Goal: Navigation & Orientation: Understand site structure

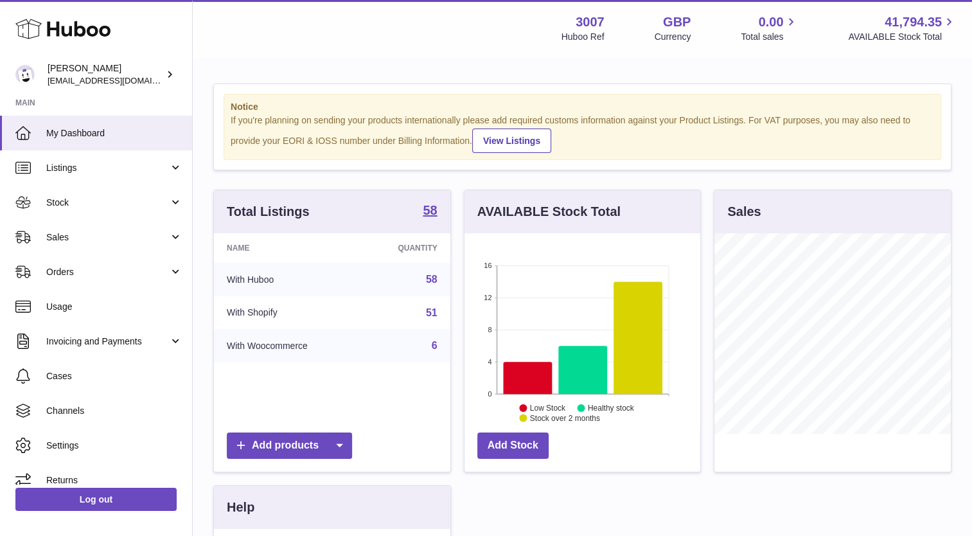
scroll to position [200, 236]
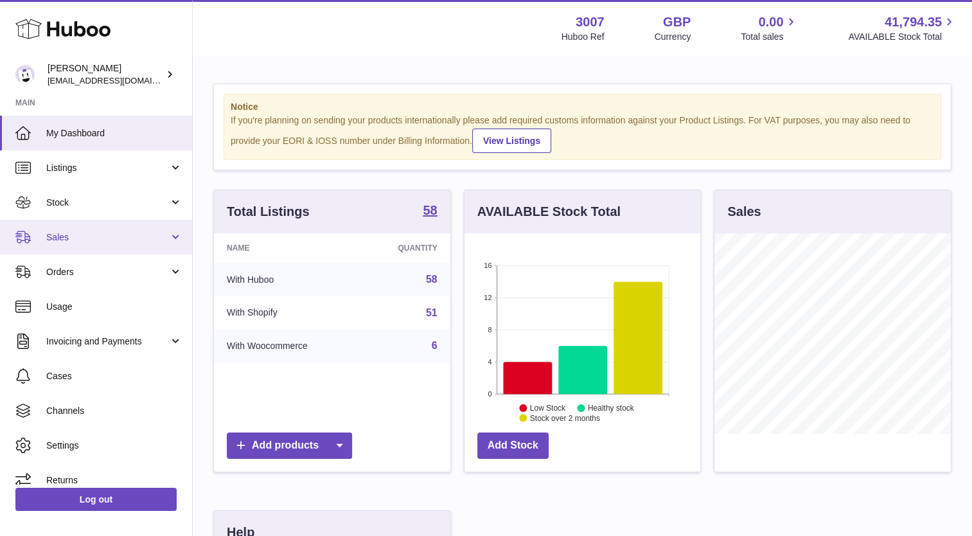
click at [80, 238] on span "Sales" at bounding box center [107, 237] width 123 height 12
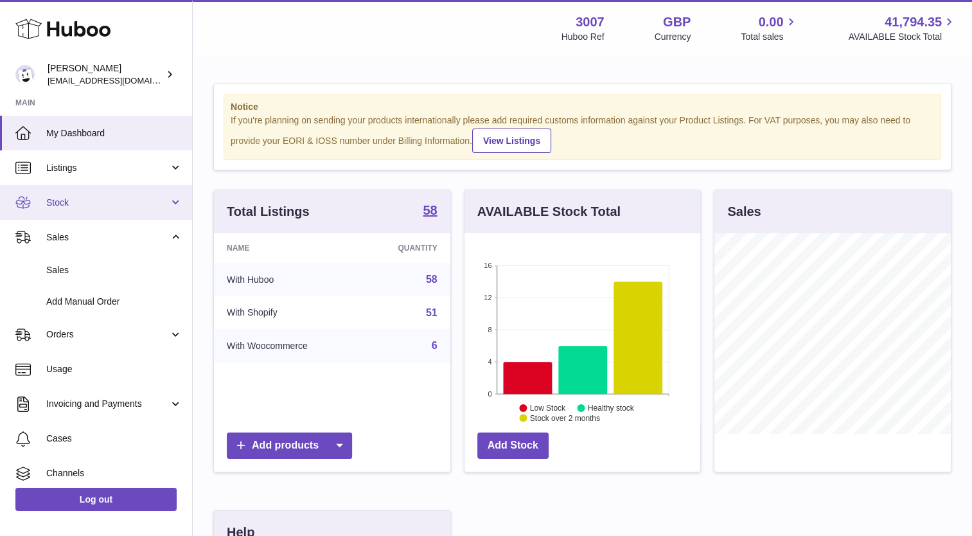
click at [68, 192] on link "Stock" at bounding box center [96, 202] width 192 height 35
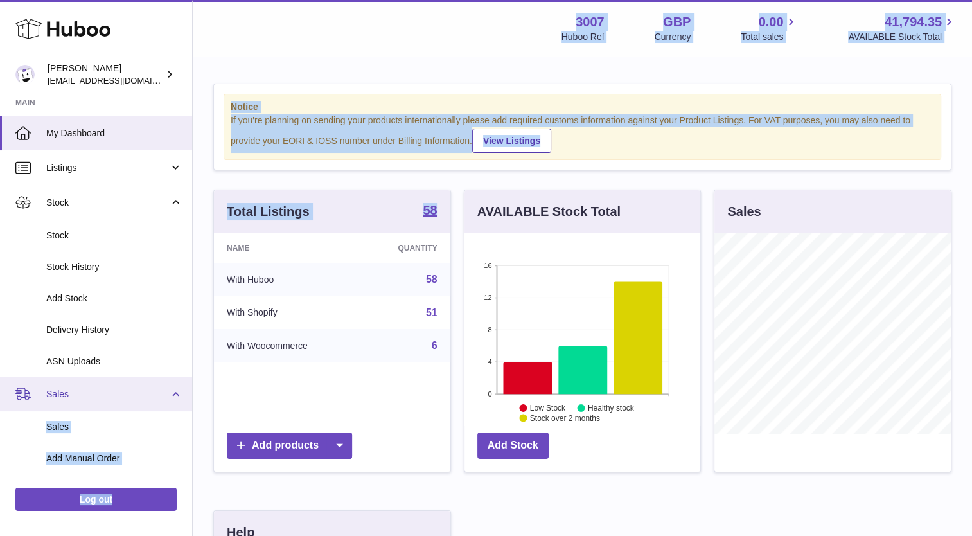
drag, startPoint x: 193, startPoint y: 242, endPoint x: 182, endPoint y: 394, distance: 153.2
click at [182, 394] on div "Huboo [PERSON_NAME] [EMAIL_ADDRESS][DOMAIN_NAME] Main My Dashboard Listings Not…" at bounding box center [486, 421] width 972 height 843
click at [216, 40] on div "Menu Huboo 3007 Huboo Ref GBP Currency 0.00 Total sales 41,794.35 AVAILABLE Sto…" at bounding box center [582, 28] width 748 height 30
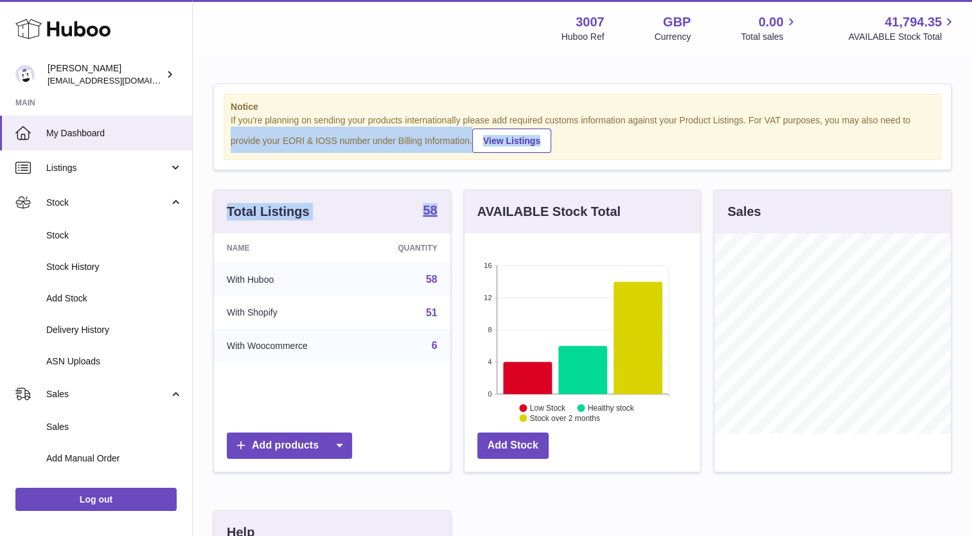
drag, startPoint x: 193, startPoint y: 130, endPoint x: 202, endPoint y: 236, distance: 106.4
click at [202, 236] on div "Notice If you're planning on sending your products internationally please add r…" at bounding box center [582, 413] width 779 height 710
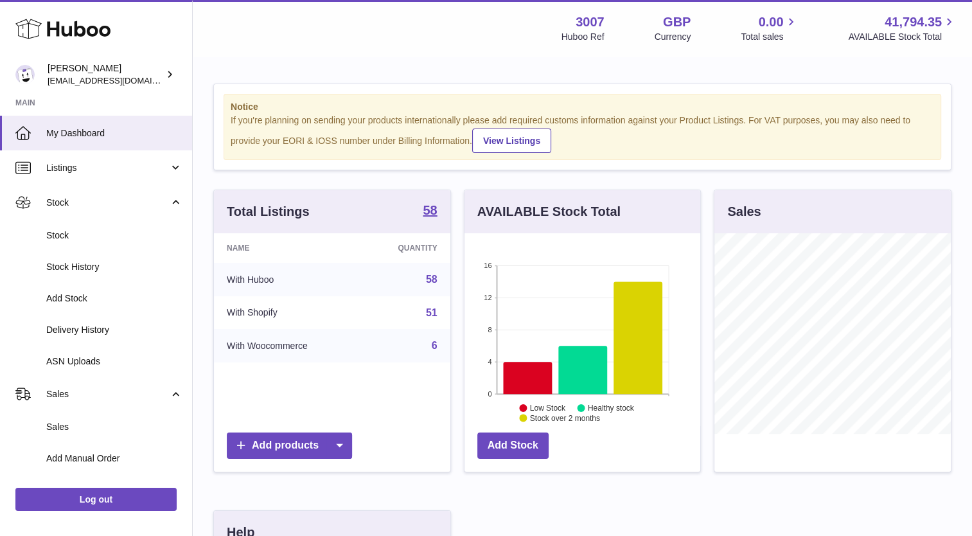
drag, startPoint x: 202, startPoint y: 236, endPoint x: 209, endPoint y: 37, distance: 198.6
click at [209, 37] on div "Menu Huboo 3007 Huboo Ref GBP Currency 0.00 Total sales 41,794.35 AVAILABLE Sto…" at bounding box center [582, 28] width 748 height 30
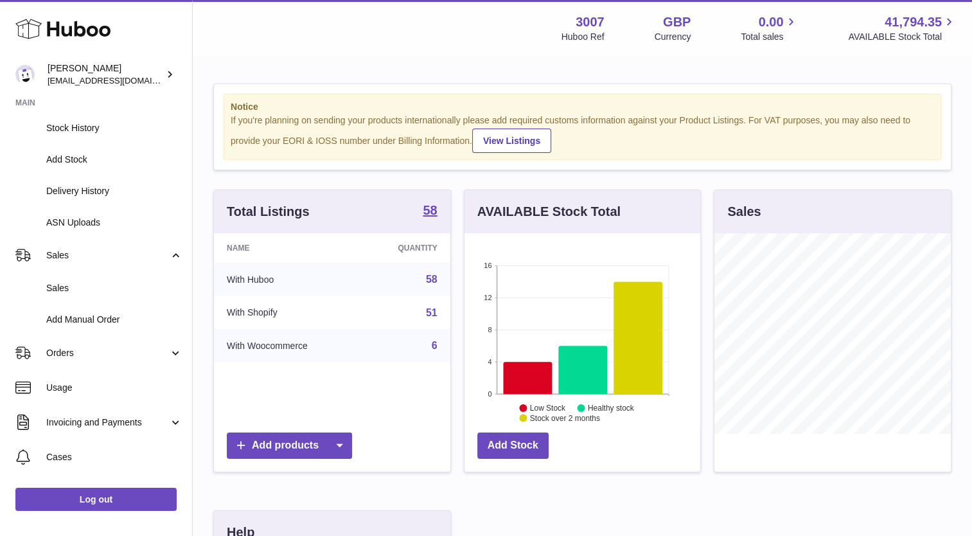
scroll to position [162, 0]
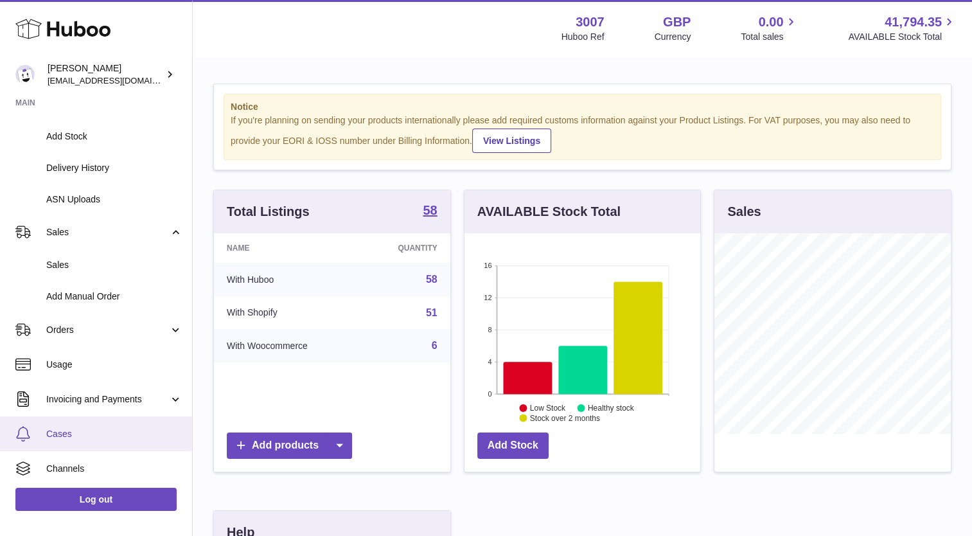
click at [75, 436] on span "Cases" at bounding box center [114, 434] width 136 height 12
